Goal: Entertainment & Leisure: Consume media (video, audio)

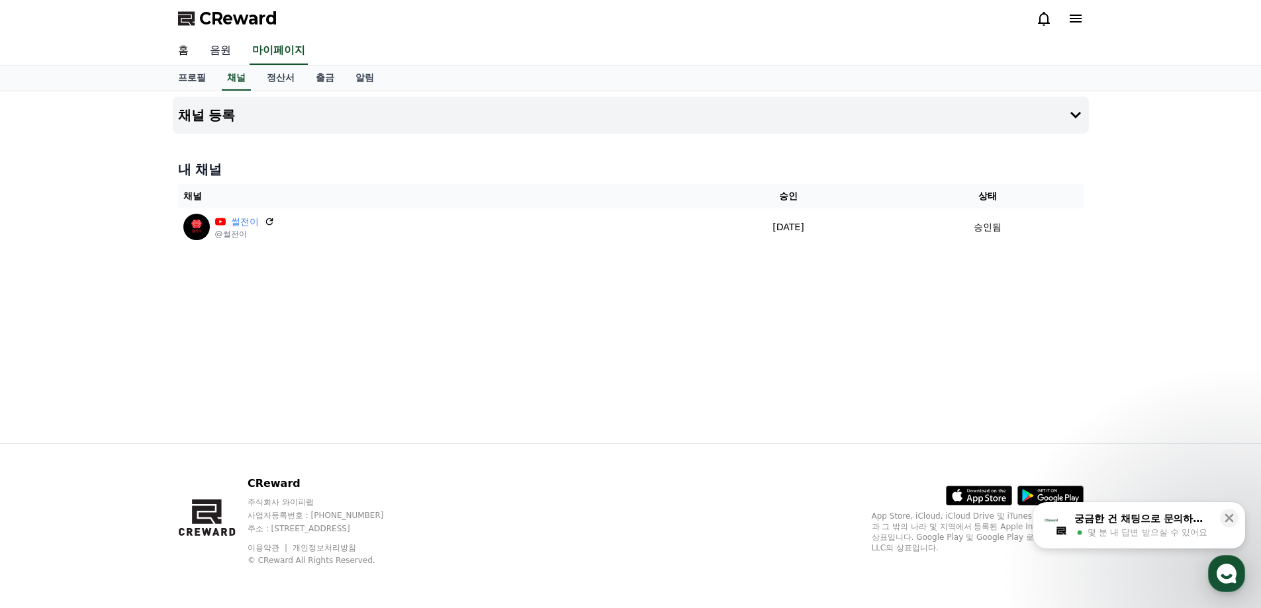
click at [210, 50] on link "음원" at bounding box center [220, 51] width 42 height 28
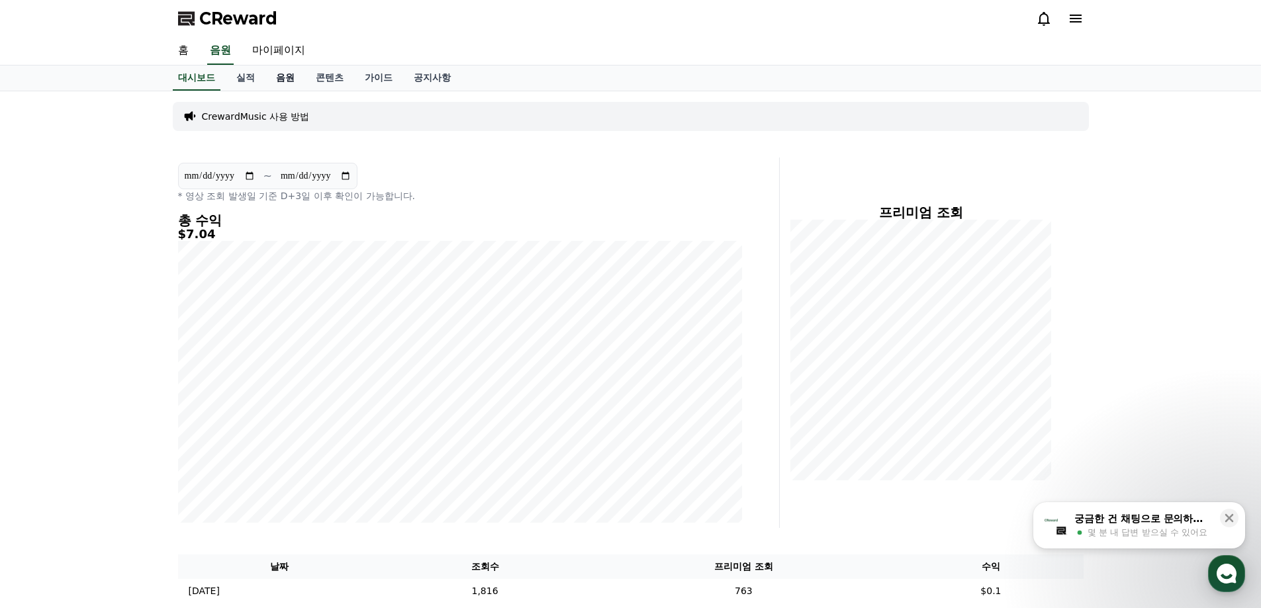
click at [285, 79] on link "음원" at bounding box center [285, 78] width 40 height 25
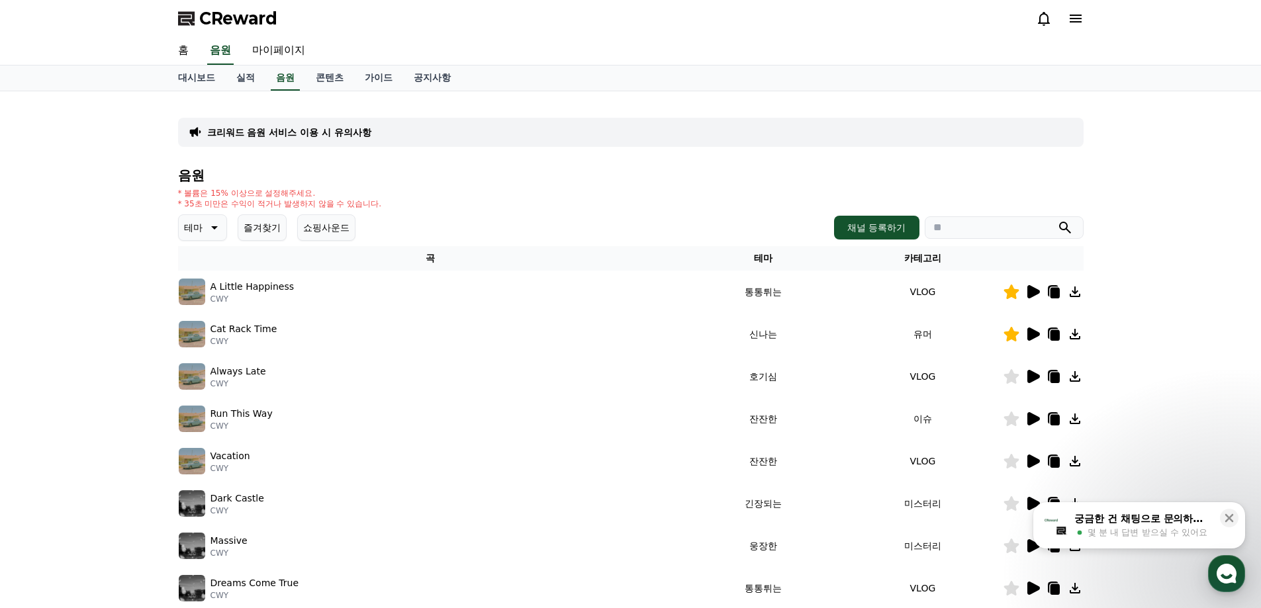
click at [263, 241] on div "음원 * 볼륨은 15% 이상으로 설정해주세요. * 35초 미만은 수익이 적거나 발생하지 않을 수 있습니다. 테마 즐겨찾기 쇼핑사운드 채널 등록…" at bounding box center [631, 444] width 906 height 553
click at [262, 226] on button "즐겨찾기" at bounding box center [262, 228] width 49 height 26
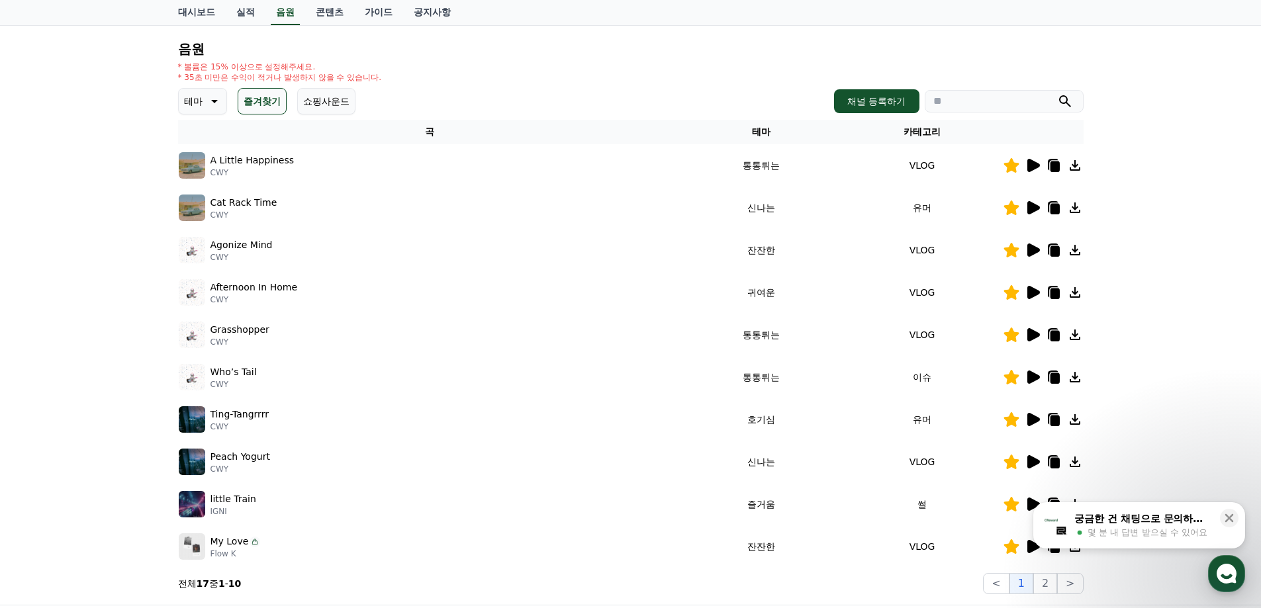
scroll to position [132, 0]
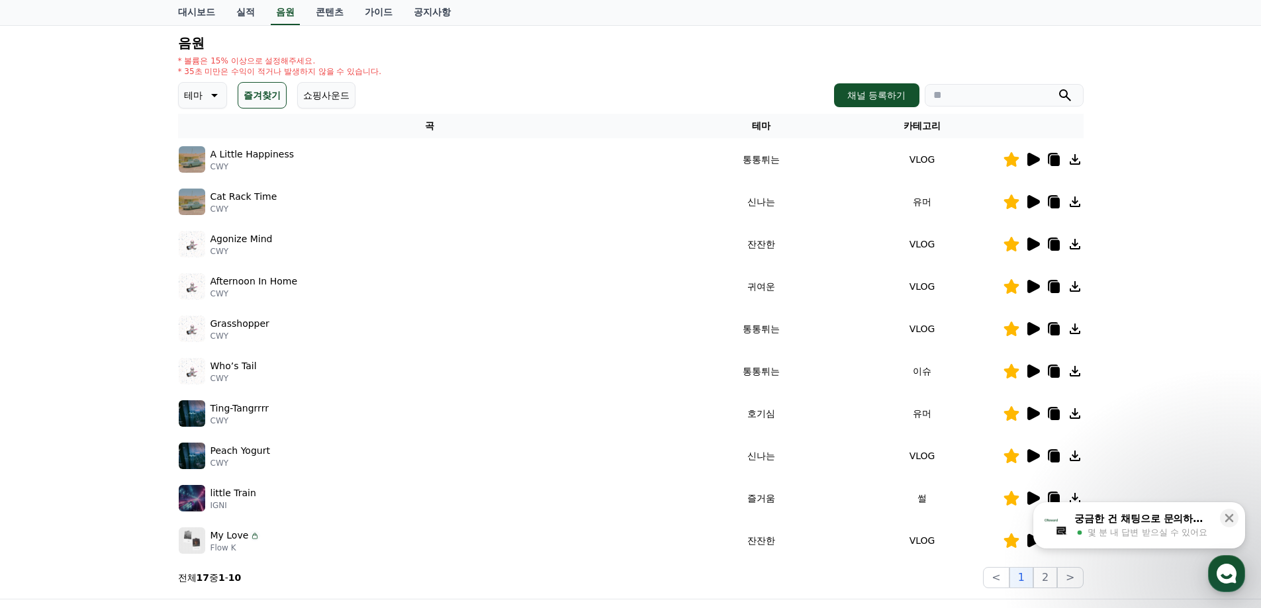
click at [873, 160] on icon at bounding box center [1034, 159] width 13 height 13
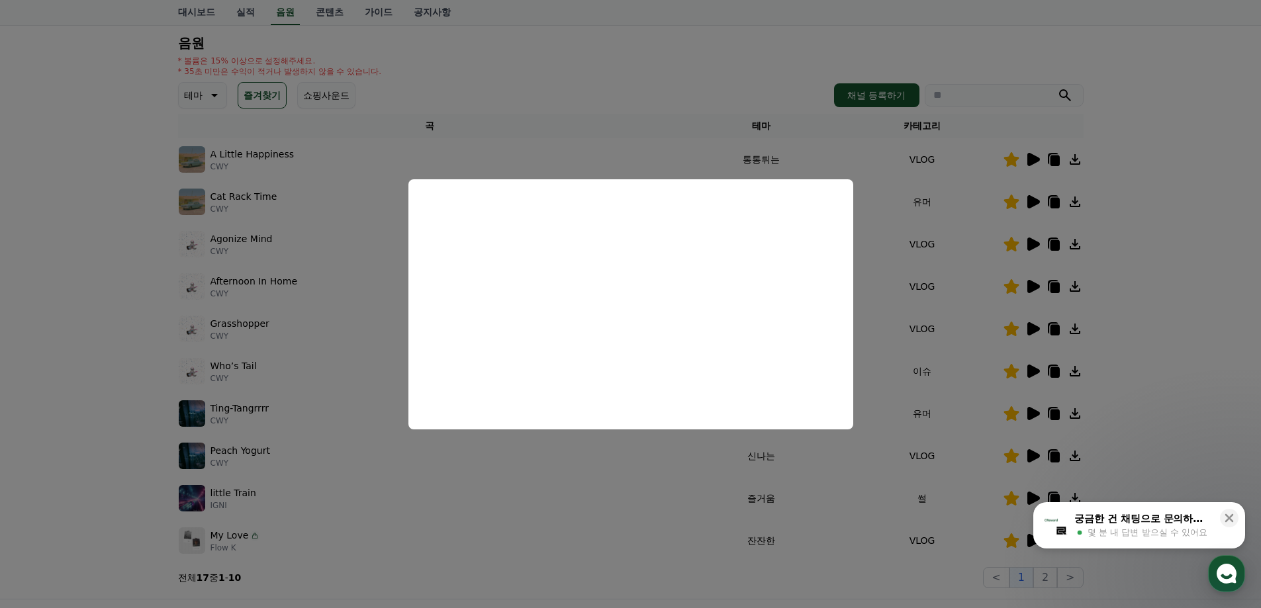
click at [873, 268] on button "close modal" at bounding box center [630, 304] width 1261 height 608
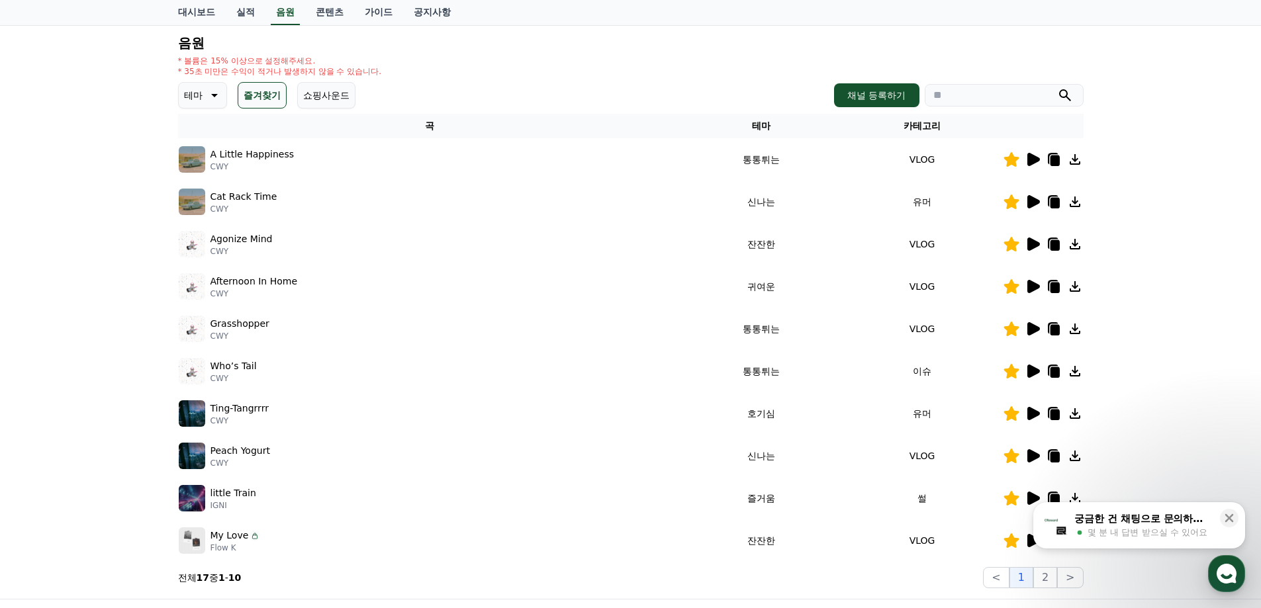
click at [873, 205] on icon at bounding box center [1033, 202] width 16 height 16
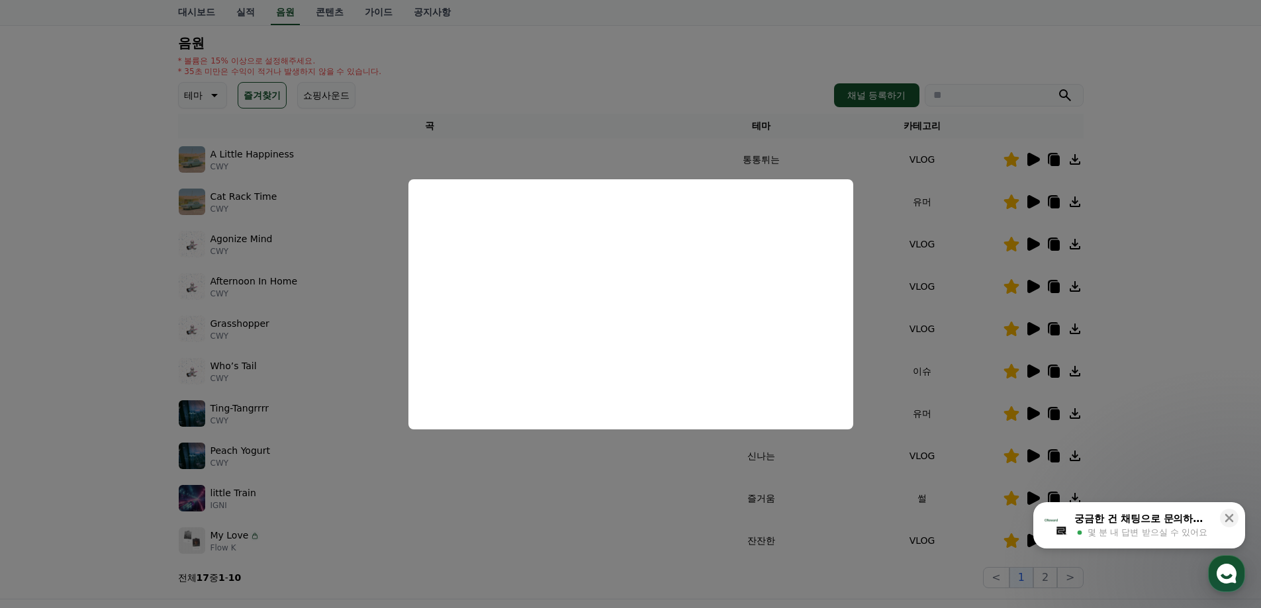
click at [873, 322] on button "close modal" at bounding box center [630, 304] width 1261 height 608
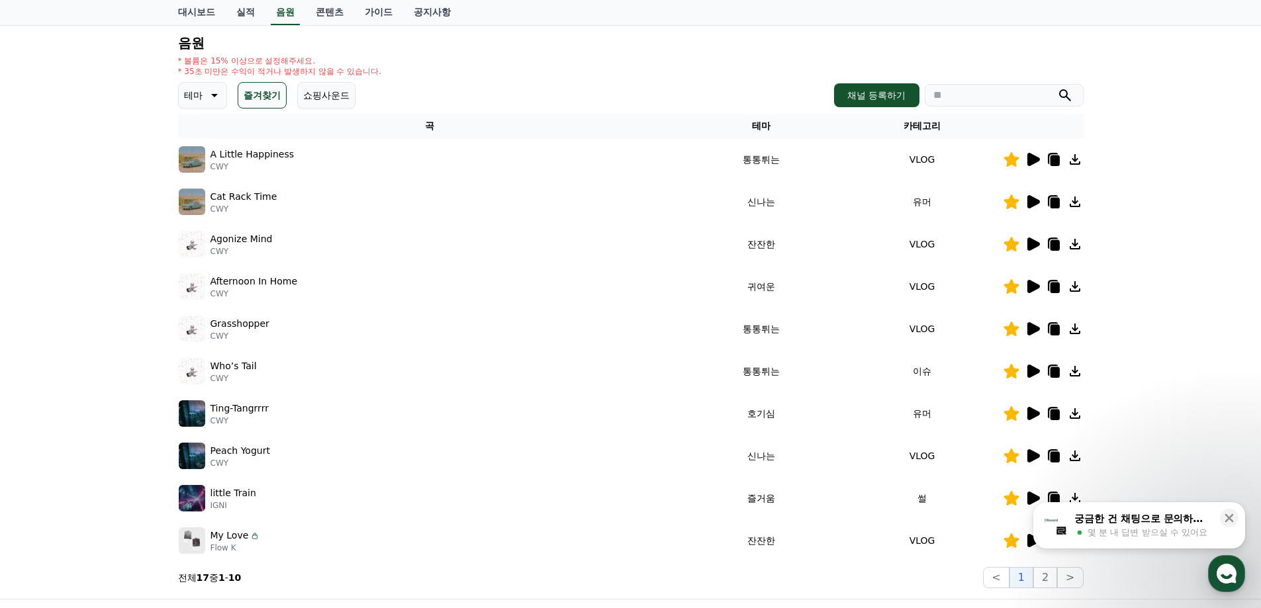
click at [873, 240] on icon at bounding box center [1033, 244] width 16 height 16
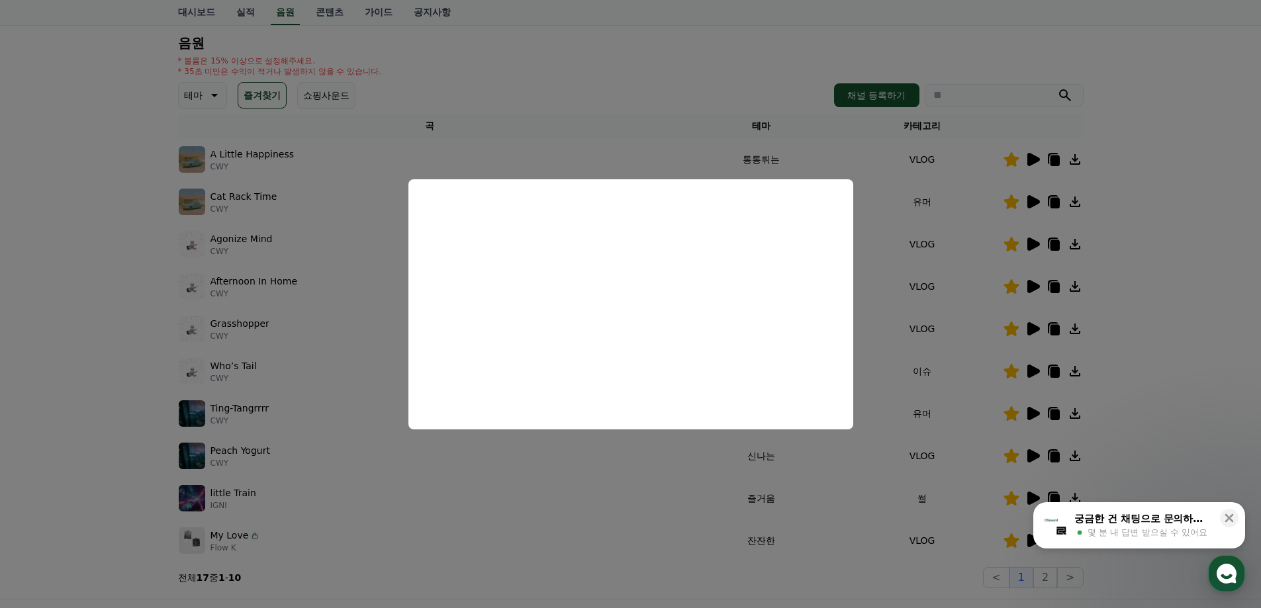
drag, startPoint x: 1156, startPoint y: 322, endPoint x: 1145, endPoint y: 322, distance: 11.3
click at [873, 321] on button "close modal" at bounding box center [630, 304] width 1261 height 608
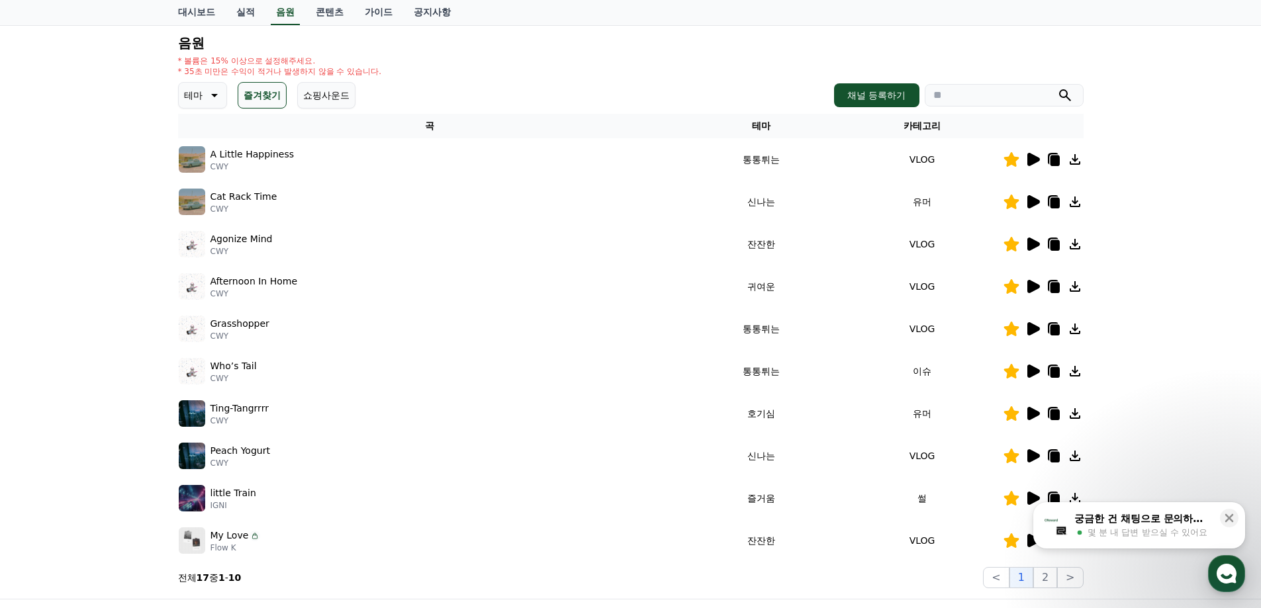
click at [873, 371] on icon at bounding box center [1034, 371] width 13 height 13
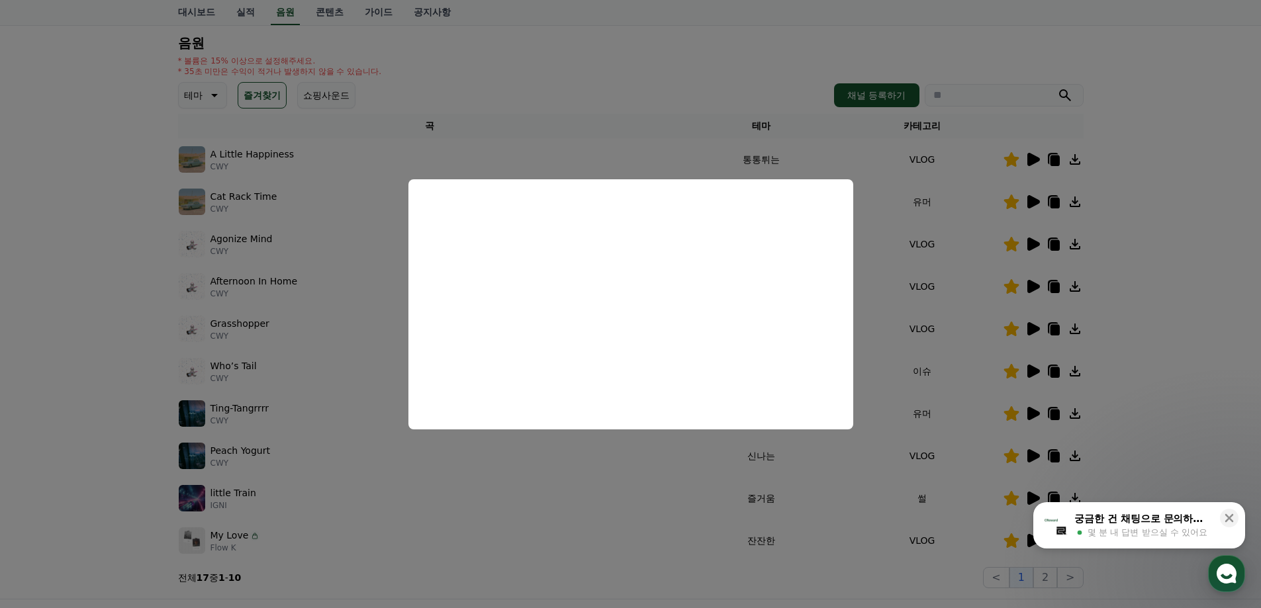
click at [873, 346] on button "close modal" at bounding box center [630, 304] width 1261 height 608
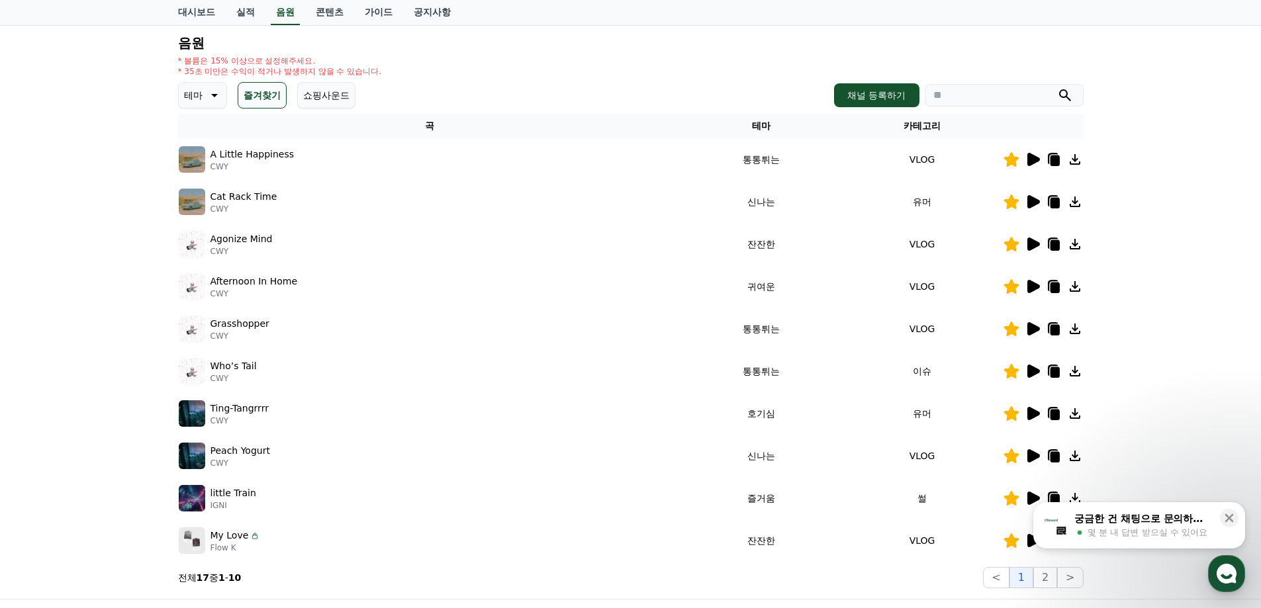
click at [873, 418] on icon at bounding box center [1033, 414] width 16 height 16
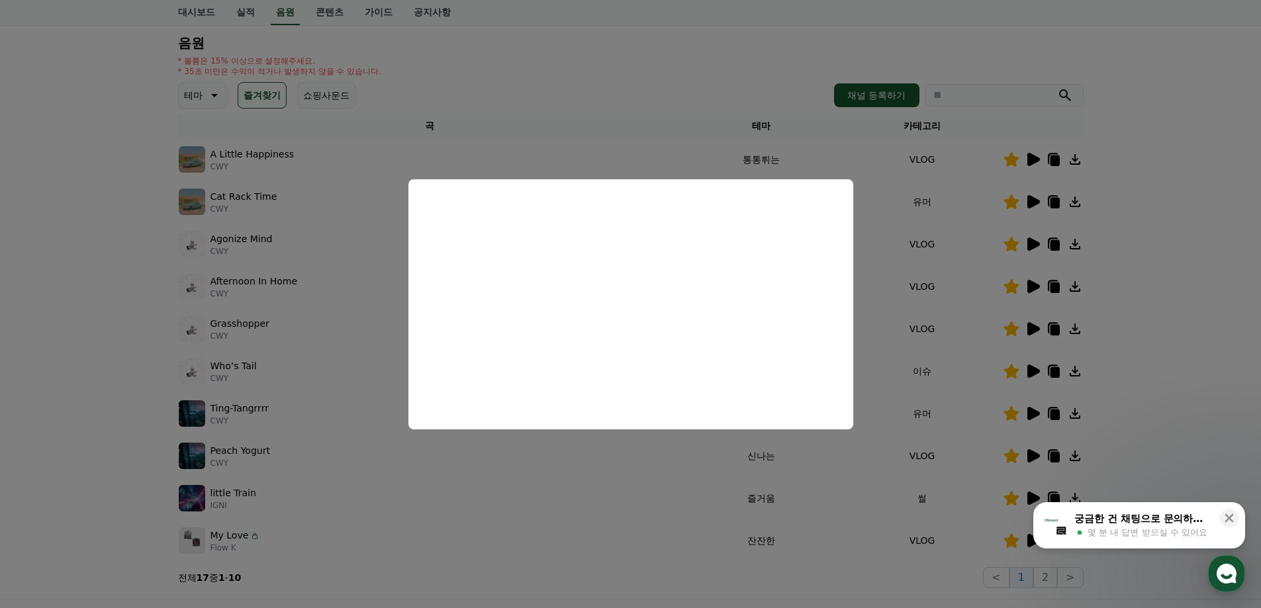
click at [873, 348] on button "close modal" at bounding box center [630, 304] width 1261 height 608
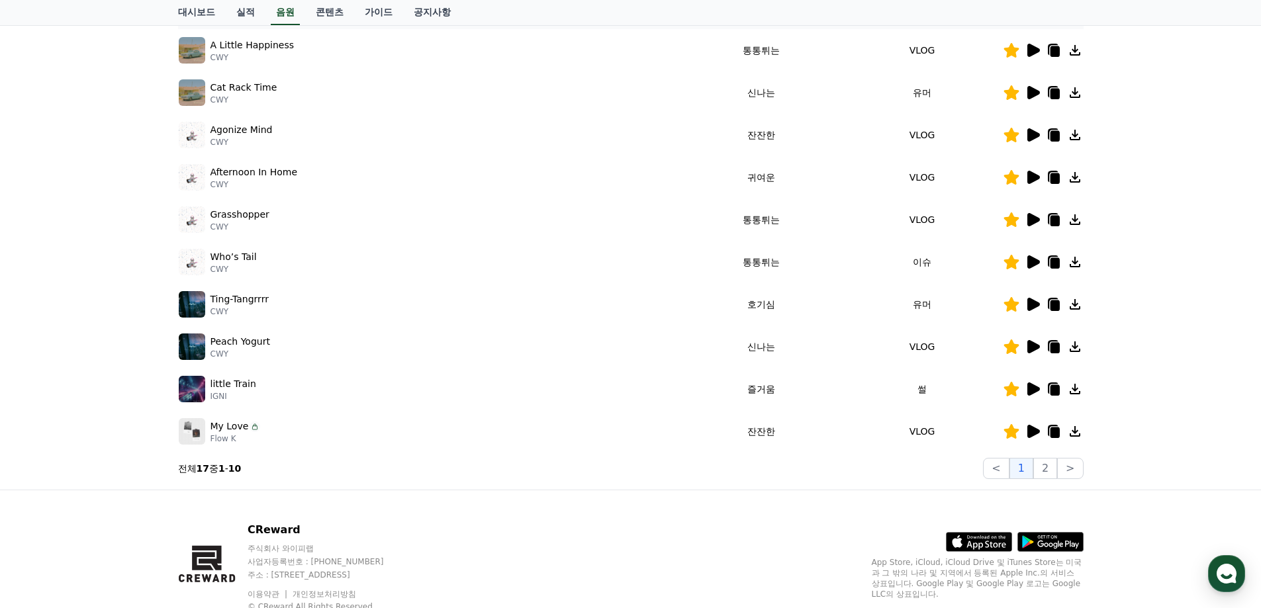
scroll to position [265, 0]
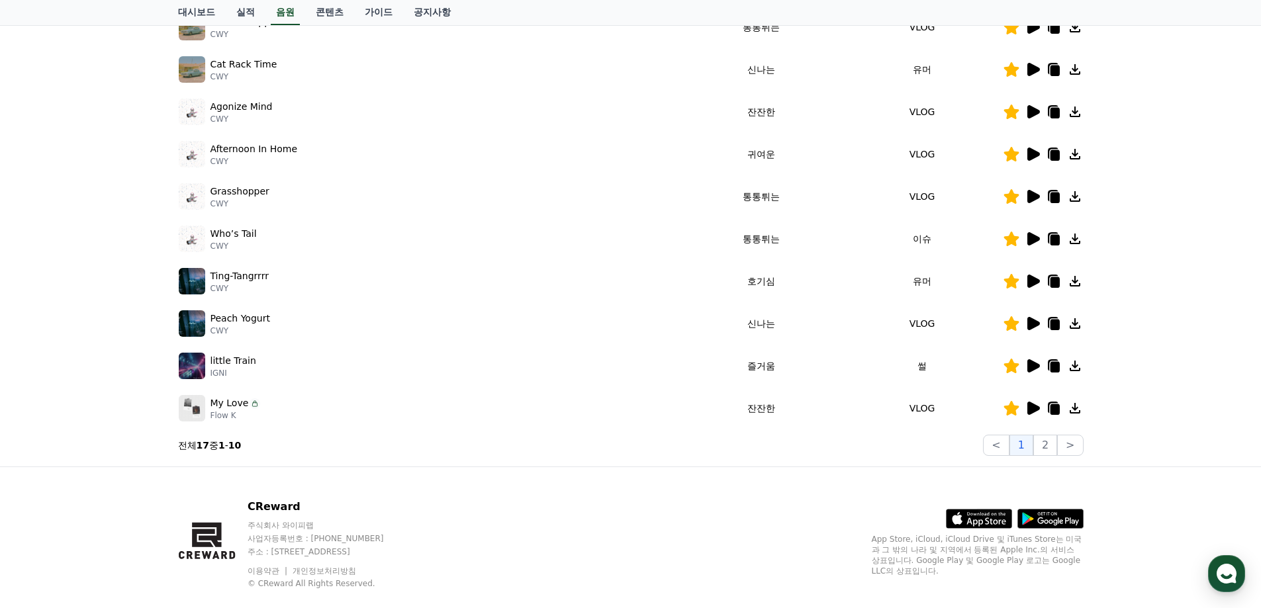
click at [873, 370] on icon at bounding box center [1034, 366] width 13 height 13
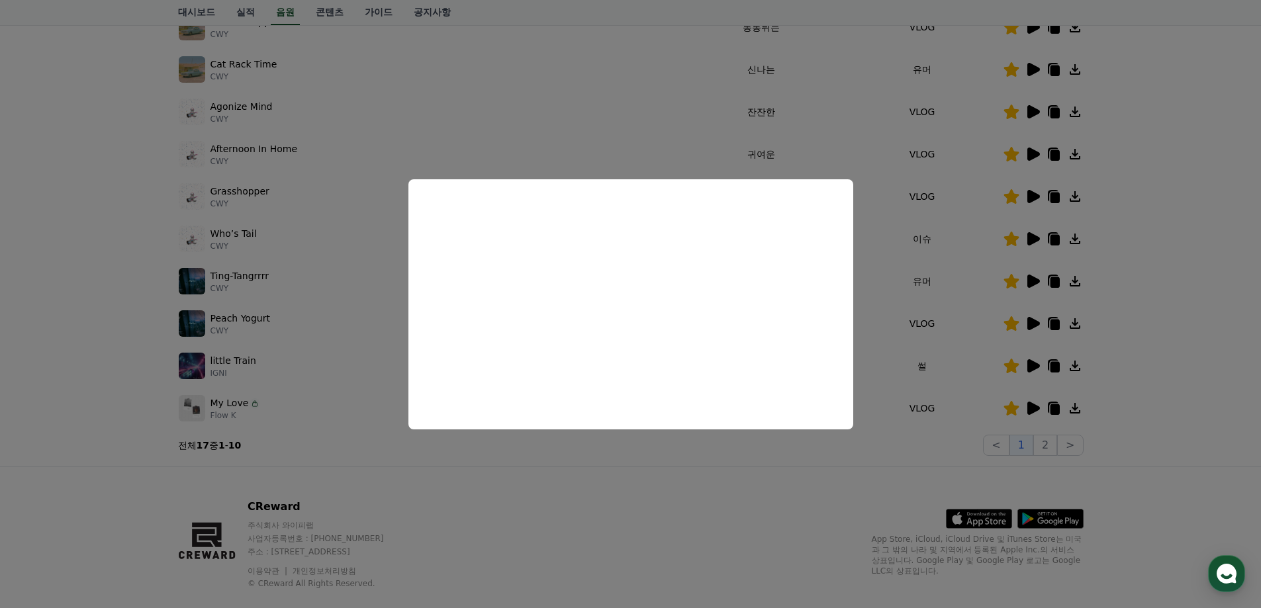
click at [873, 358] on button "close modal" at bounding box center [630, 304] width 1261 height 608
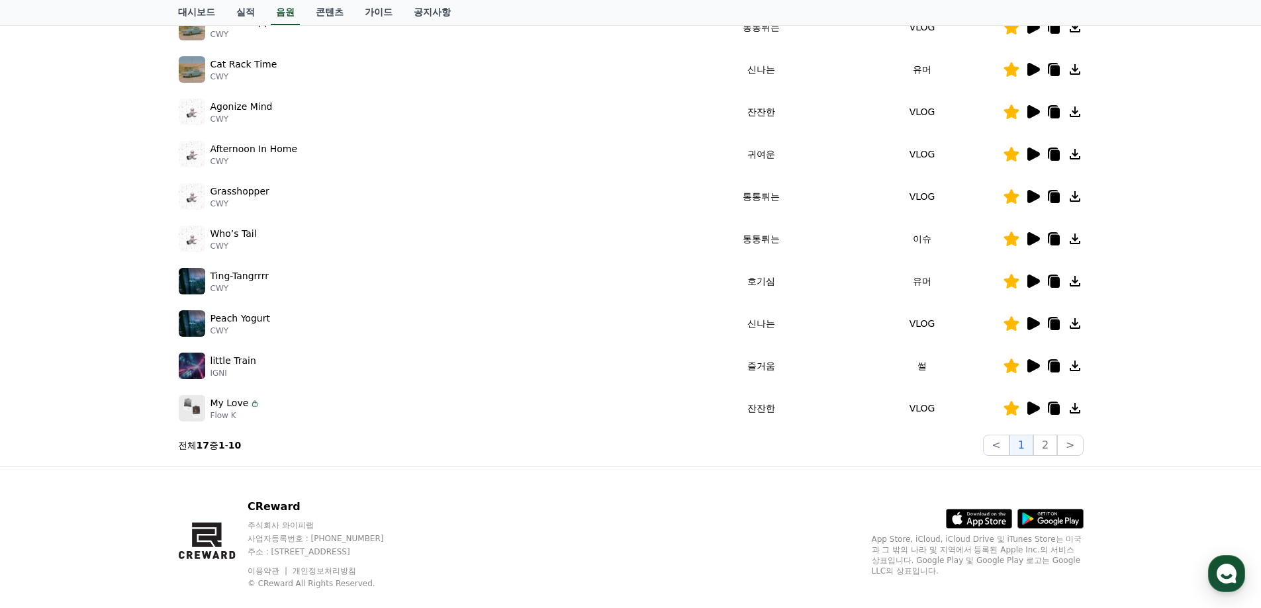
click at [873, 411] on icon at bounding box center [1034, 408] width 13 height 13
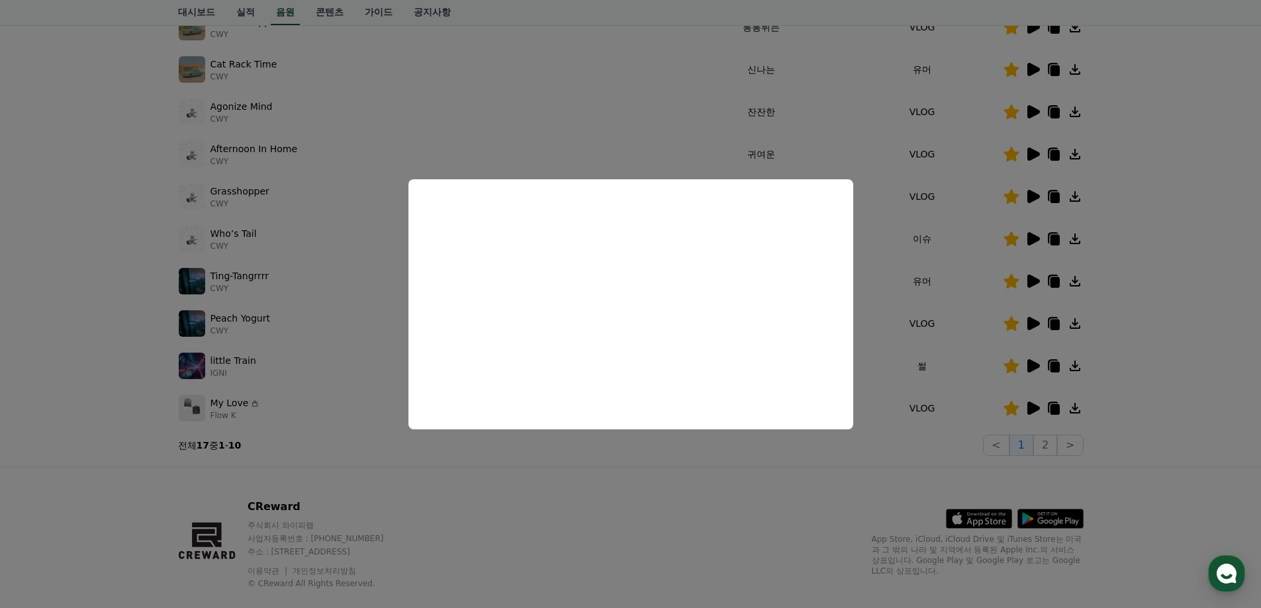
drag, startPoint x: 1169, startPoint y: 381, endPoint x: 1149, endPoint y: 395, distance: 24.6
click at [873, 381] on button "close modal" at bounding box center [630, 304] width 1261 height 608
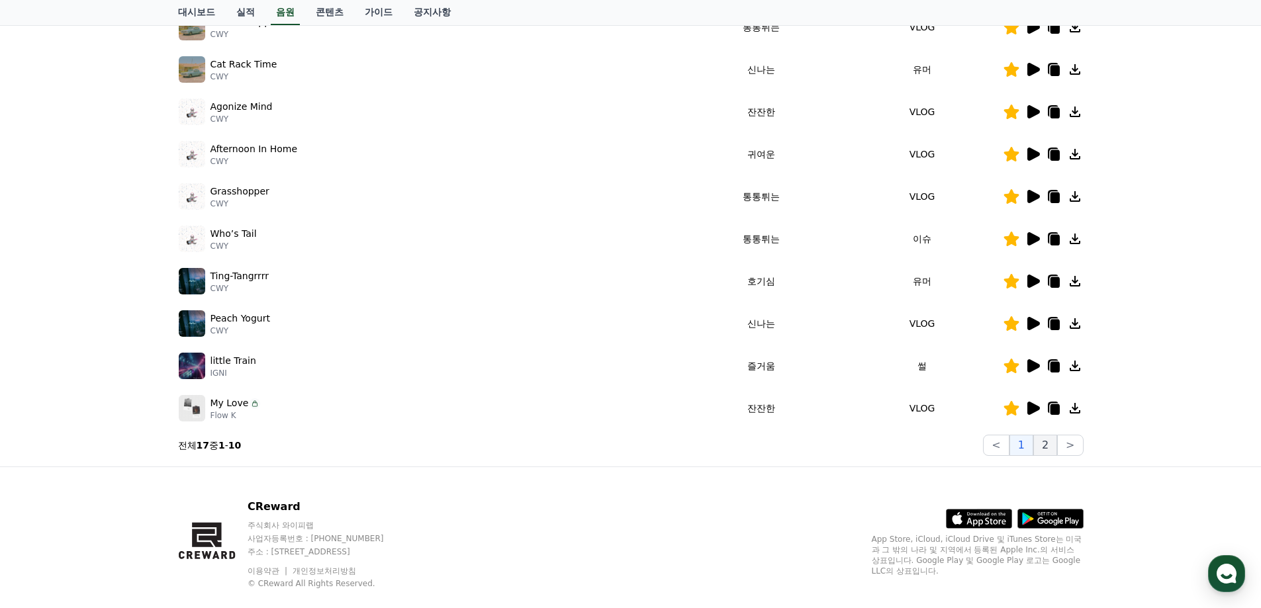
click at [873, 450] on button "2" at bounding box center [1046, 445] width 24 height 21
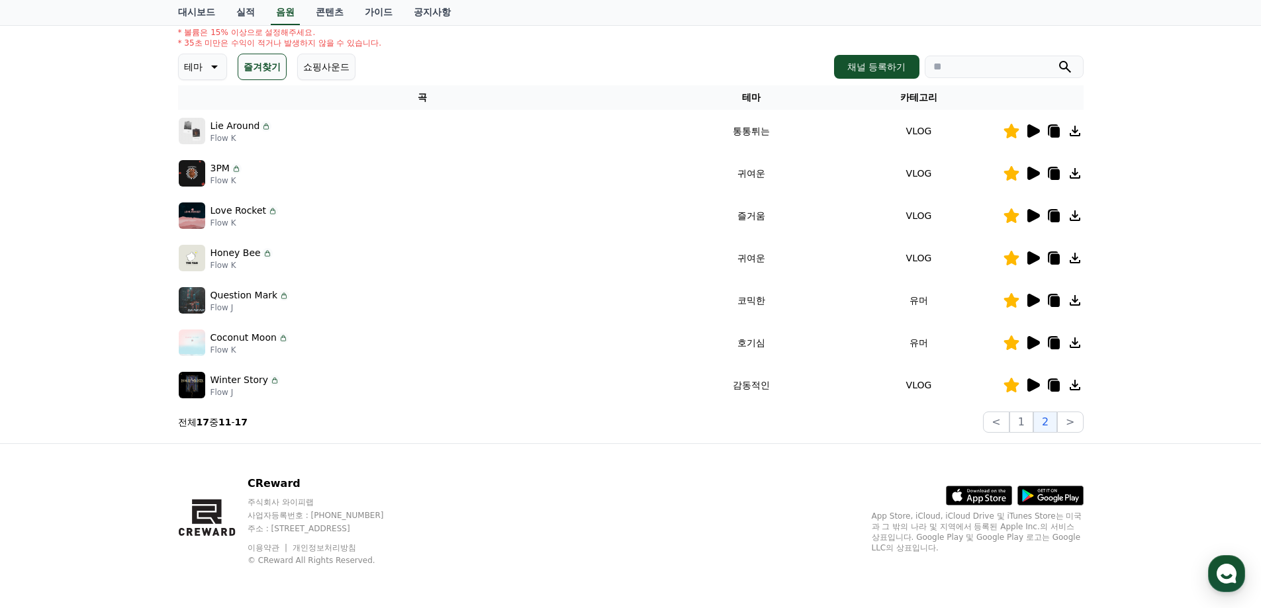
scroll to position [161, 0]
click at [873, 136] on icon at bounding box center [1034, 130] width 13 height 13
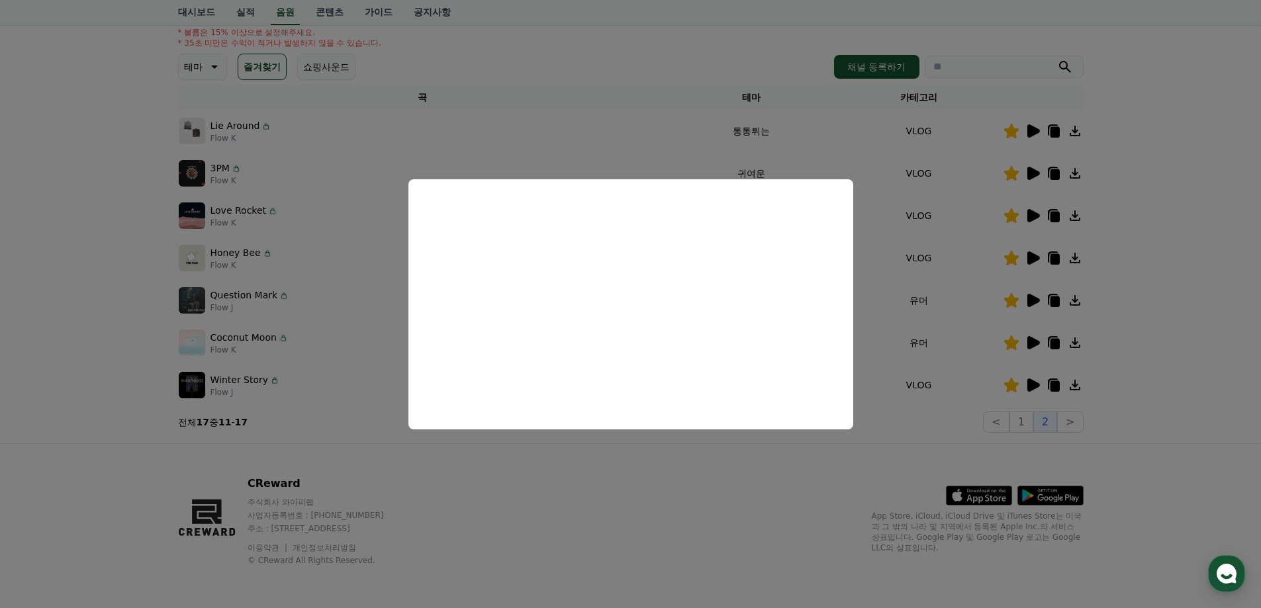
click at [873, 258] on button "close modal" at bounding box center [630, 304] width 1261 height 608
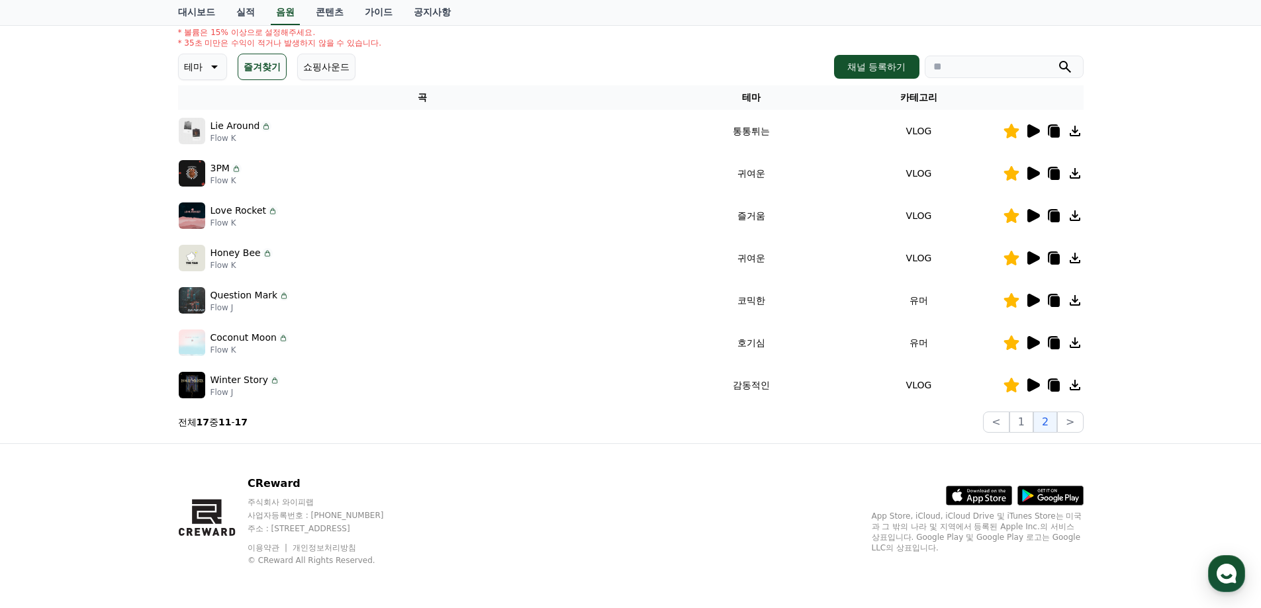
click at [873, 173] on icon at bounding box center [1034, 173] width 13 height 13
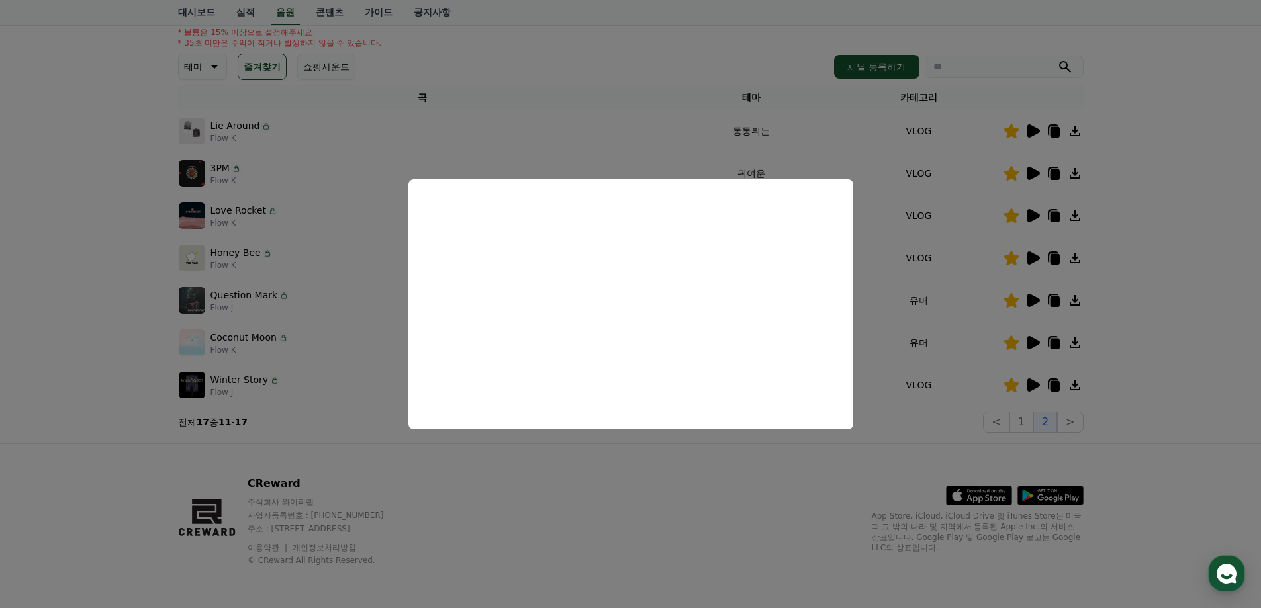
click at [873, 267] on button "close modal" at bounding box center [630, 304] width 1261 height 608
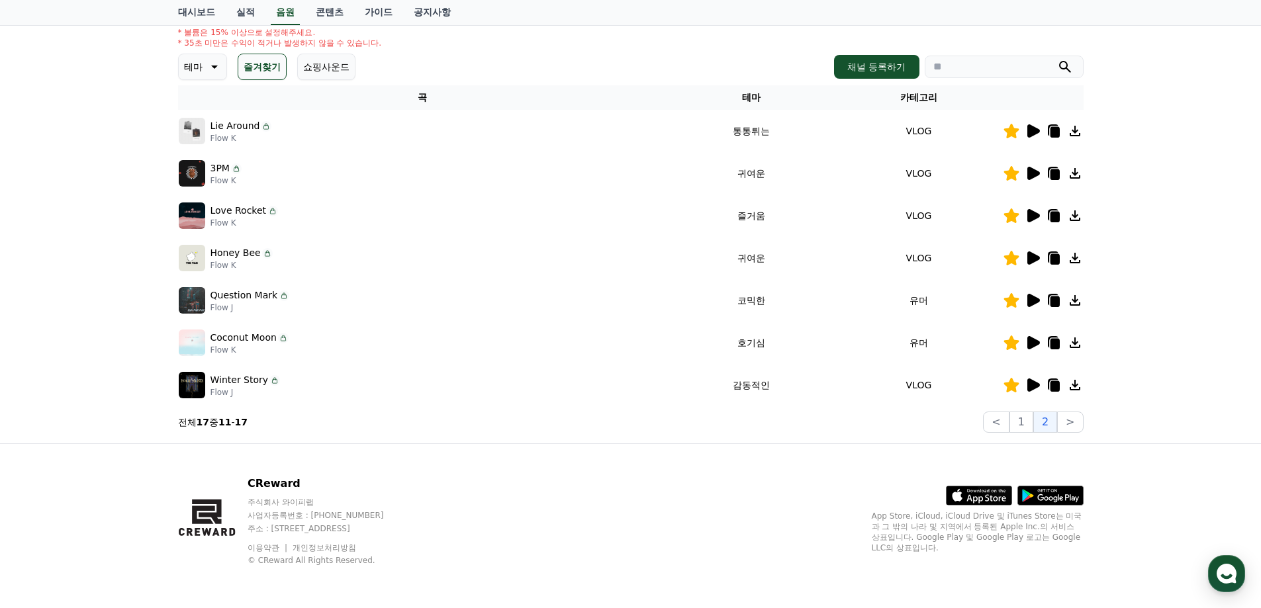
click at [873, 135] on icon at bounding box center [1054, 132] width 9 height 11
